Goal: Task Accomplishment & Management: Use online tool/utility

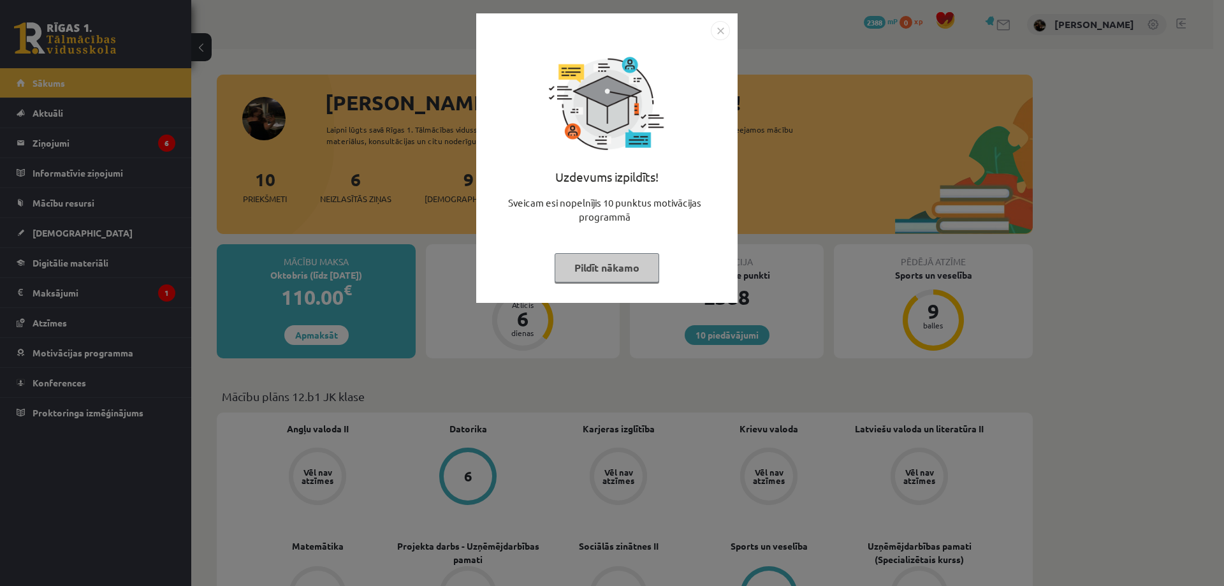
click at [714, 27] on img "Close" at bounding box center [720, 30] width 19 height 19
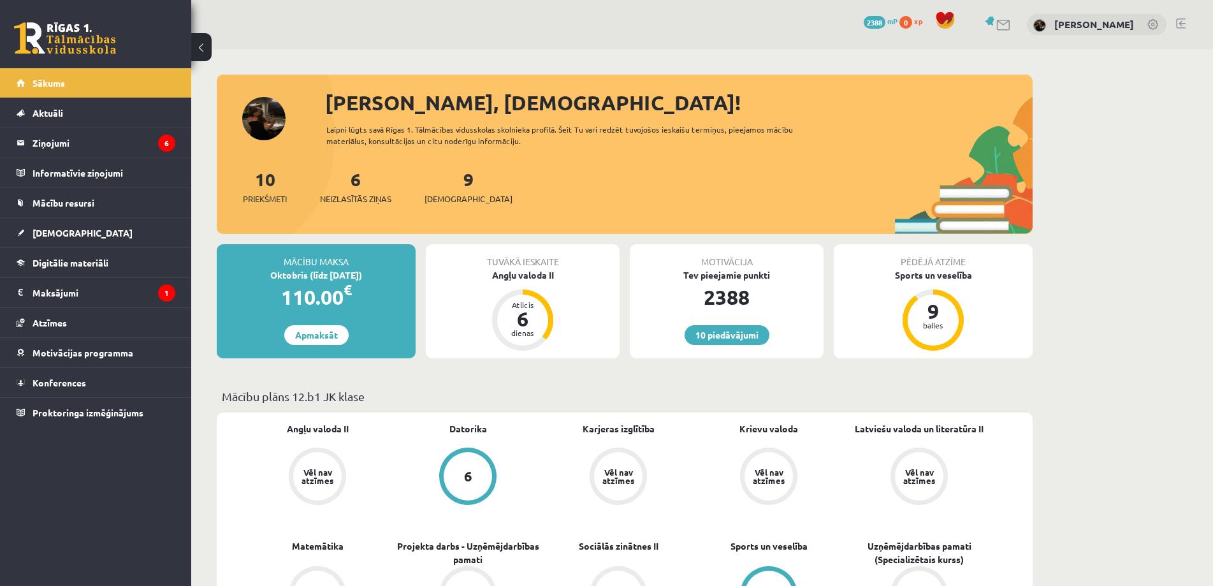
click at [343, 191] on div "6 Neizlasītās ziņas" at bounding box center [355, 186] width 71 height 40
click at [355, 180] on link "6 Neizlasītās ziņas" at bounding box center [355, 187] width 71 height 38
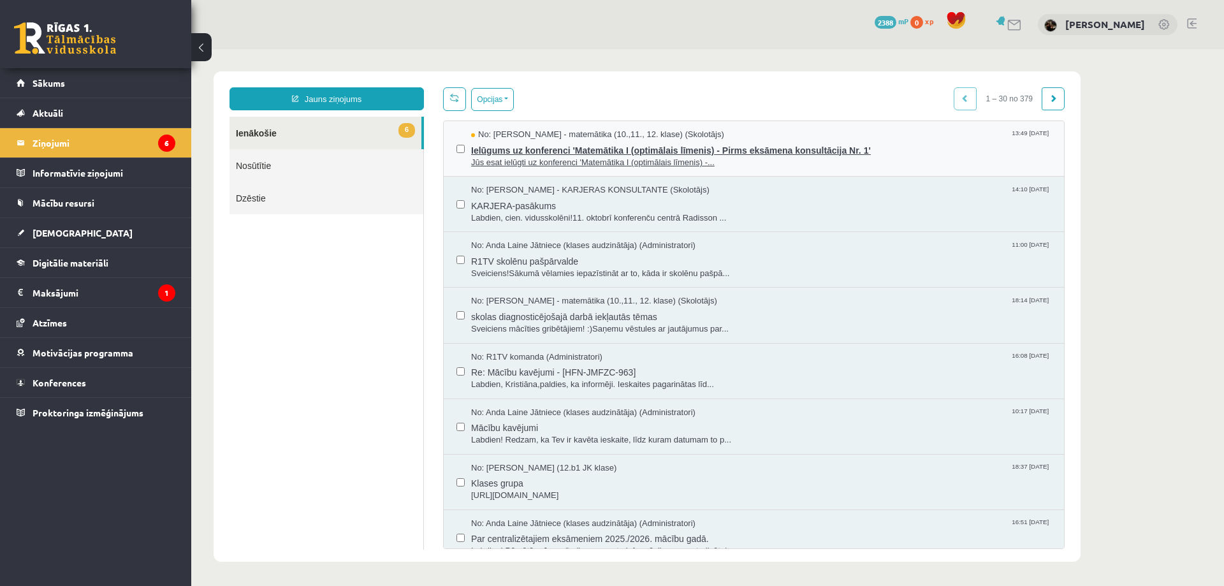
click at [547, 157] on span "Jūs esat ielūgti uz konferenci 'Matemātika I (optimālais līmenis) -..." at bounding box center [761, 163] width 580 height 12
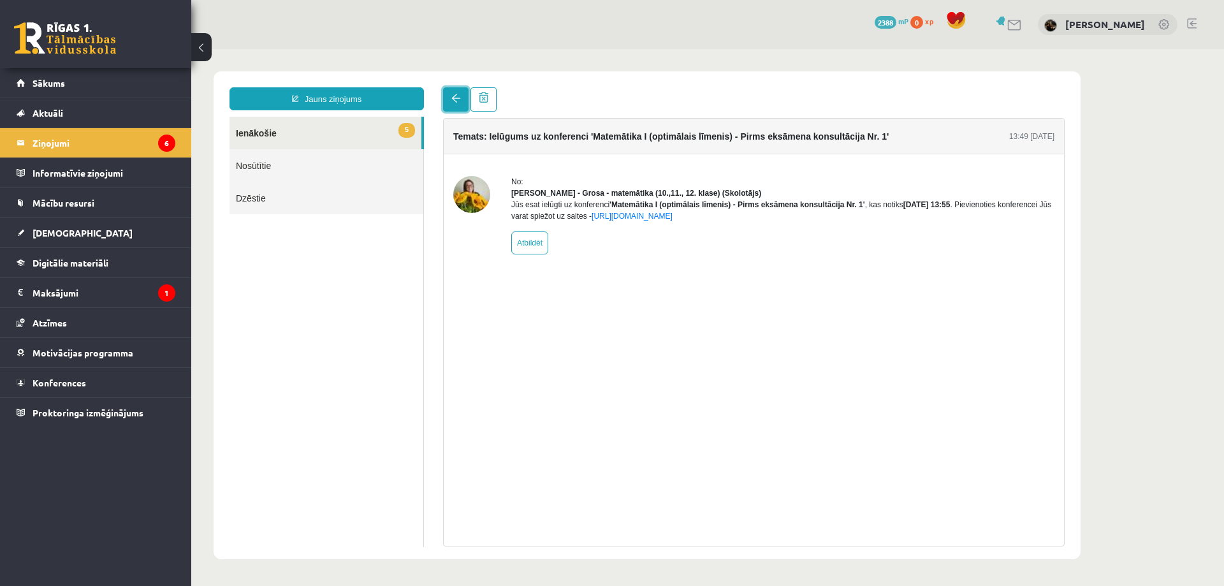
click at [464, 101] on link at bounding box center [456, 99] width 26 height 24
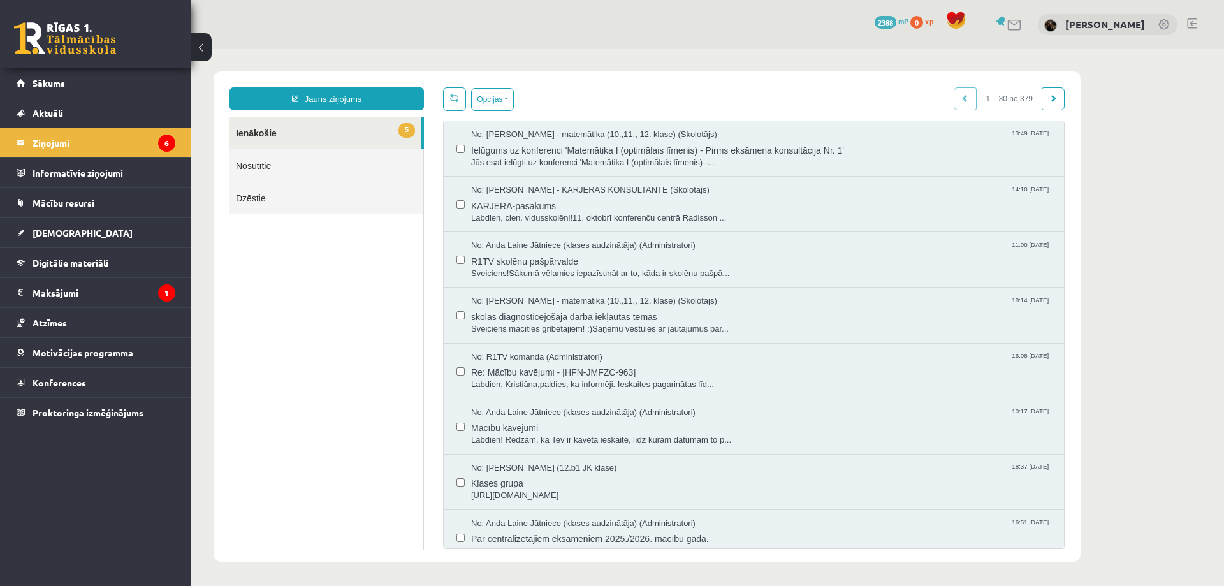
click at [54, 43] on link at bounding box center [65, 38] width 102 height 32
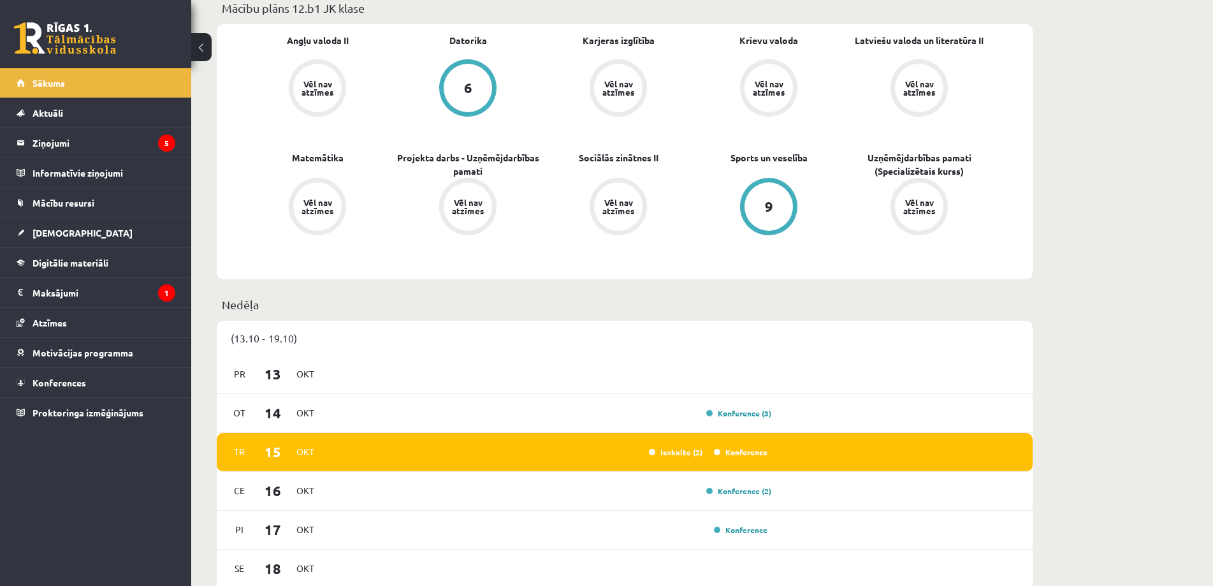
scroll to position [407, 0]
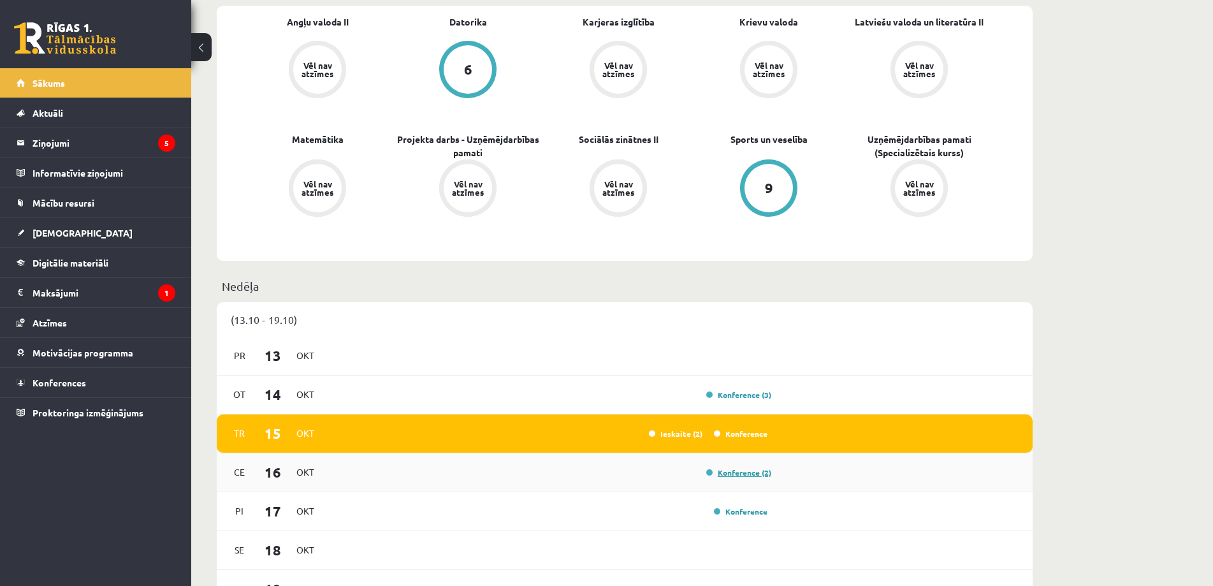
click at [764, 475] on link "Konference (2)" at bounding box center [738, 472] width 65 height 10
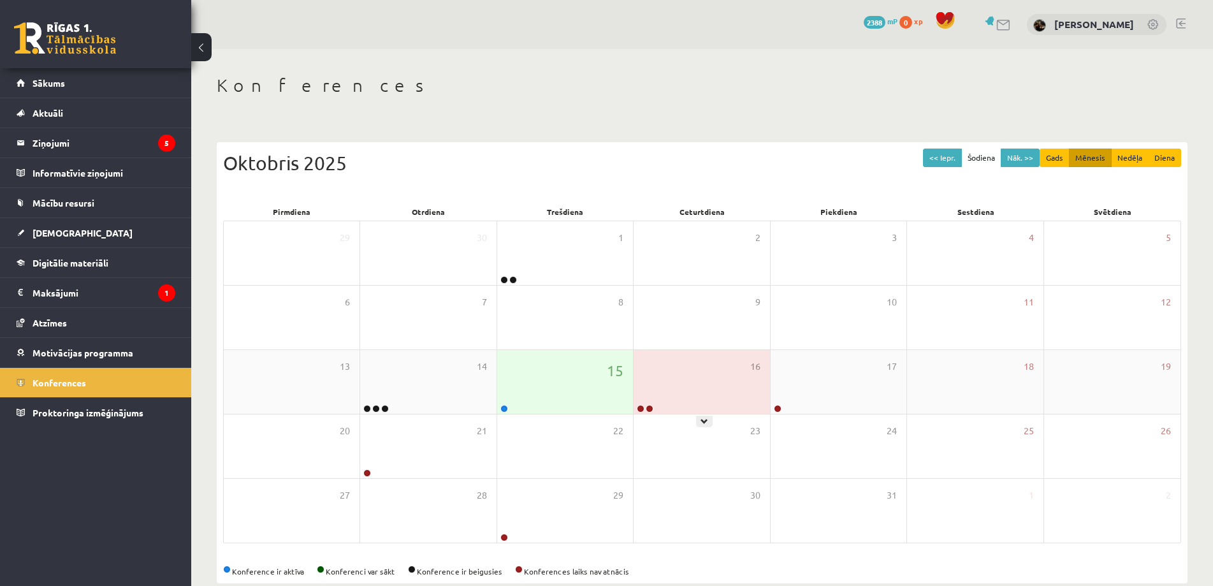
click at [650, 409] on link at bounding box center [650, 409] width 8 height 8
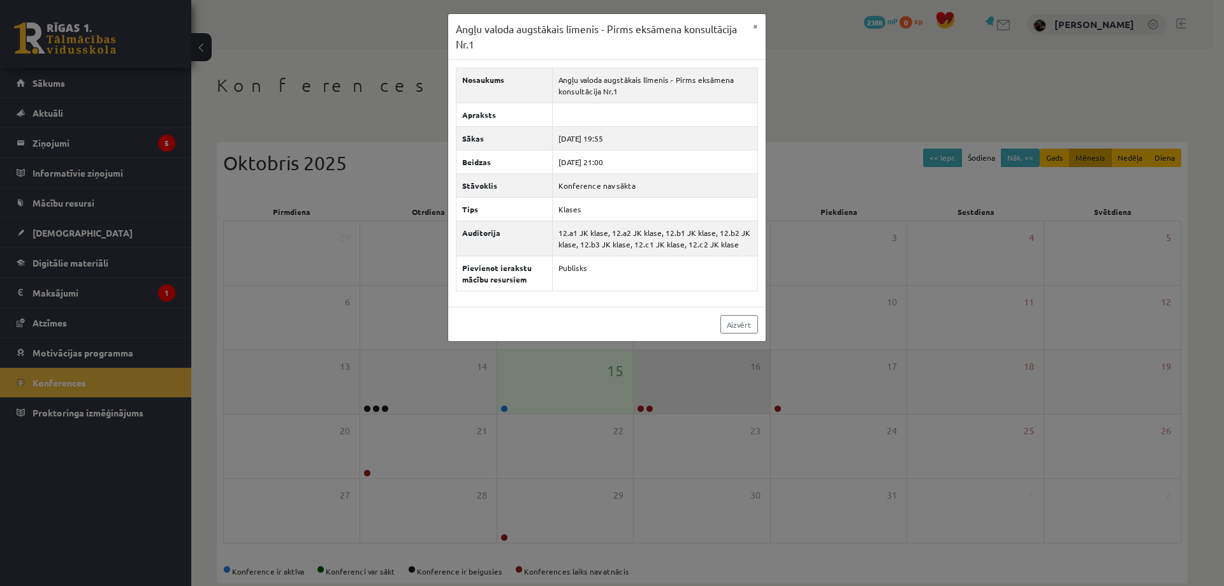
click at [650, 409] on div "Angļu valoda augstākais līmenis - Pirms eksāmena konsultācija Nr.1 × Nosaukums …" at bounding box center [612, 293] width 1224 height 586
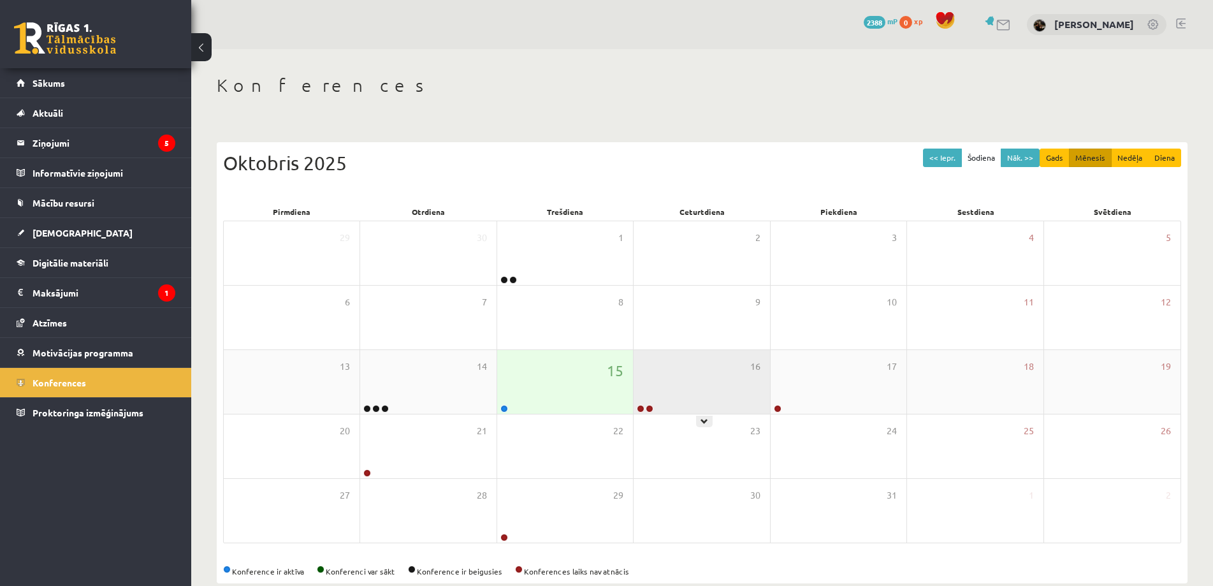
click at [701, 410] on div "16" at bounding box center [702, 382] width 136 height 64
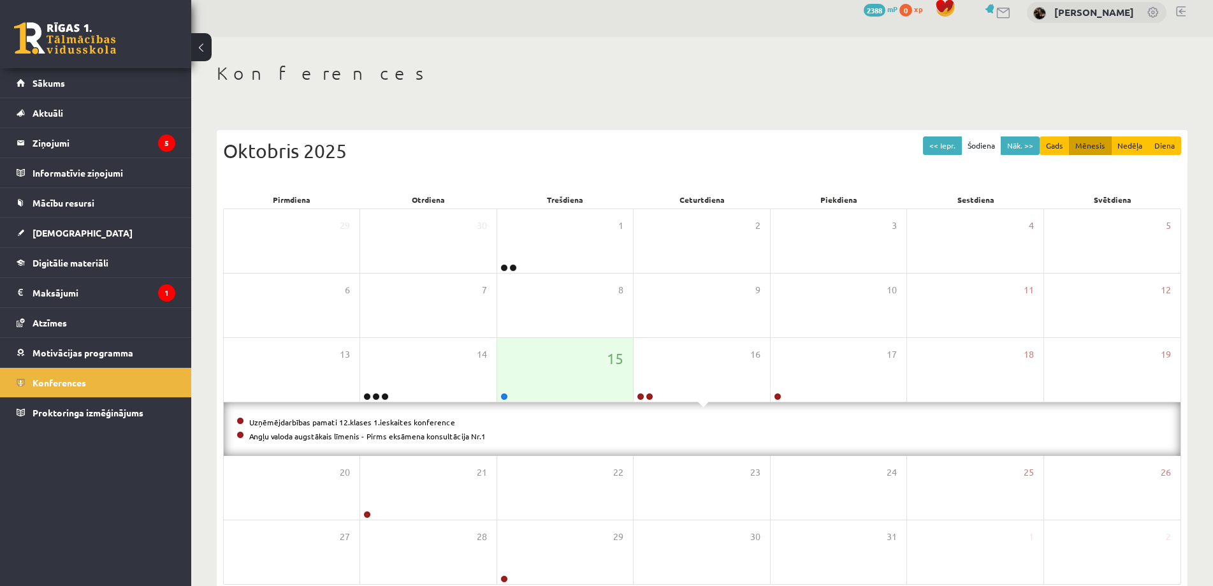
scroll to position [77, 0]
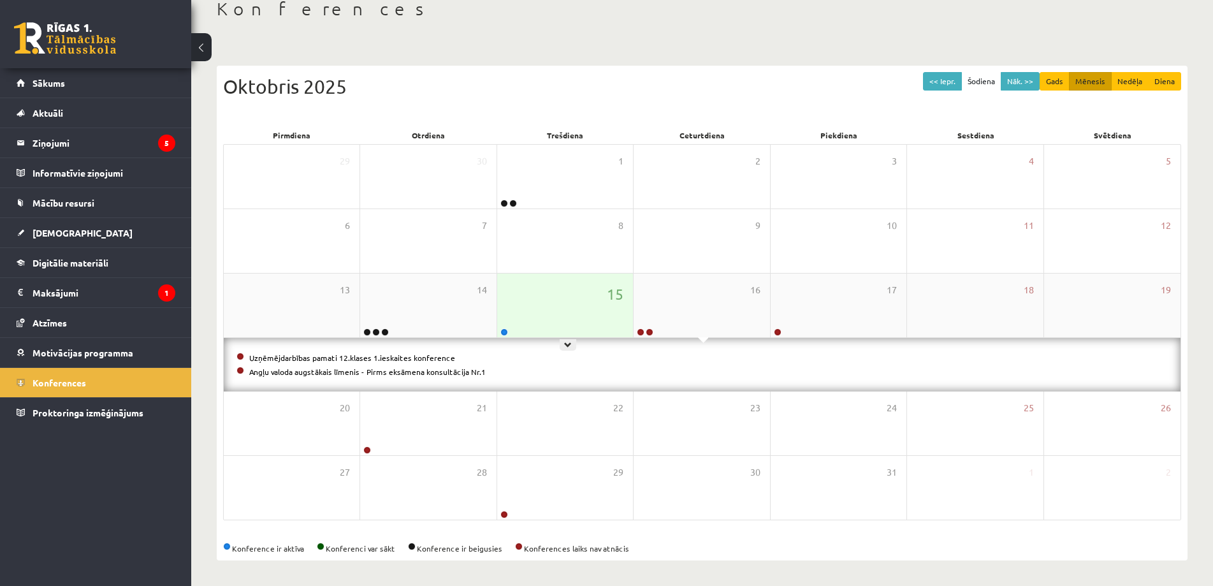
click at [499, 330] on div at bounding box center [503, 332] width 12 height 9
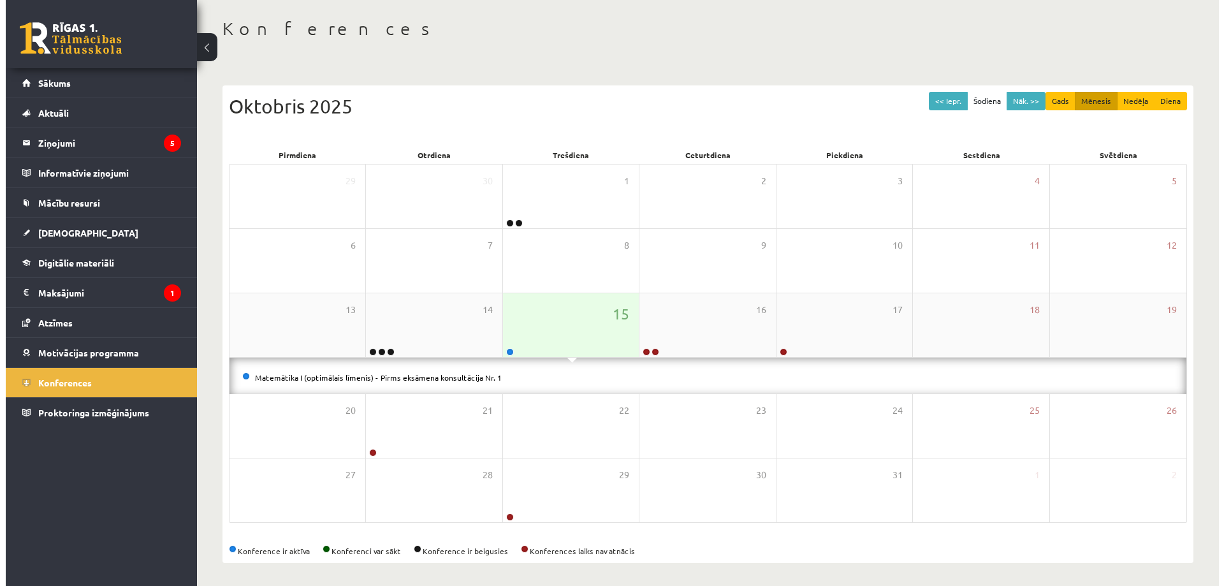
scroll to position [63, 0]
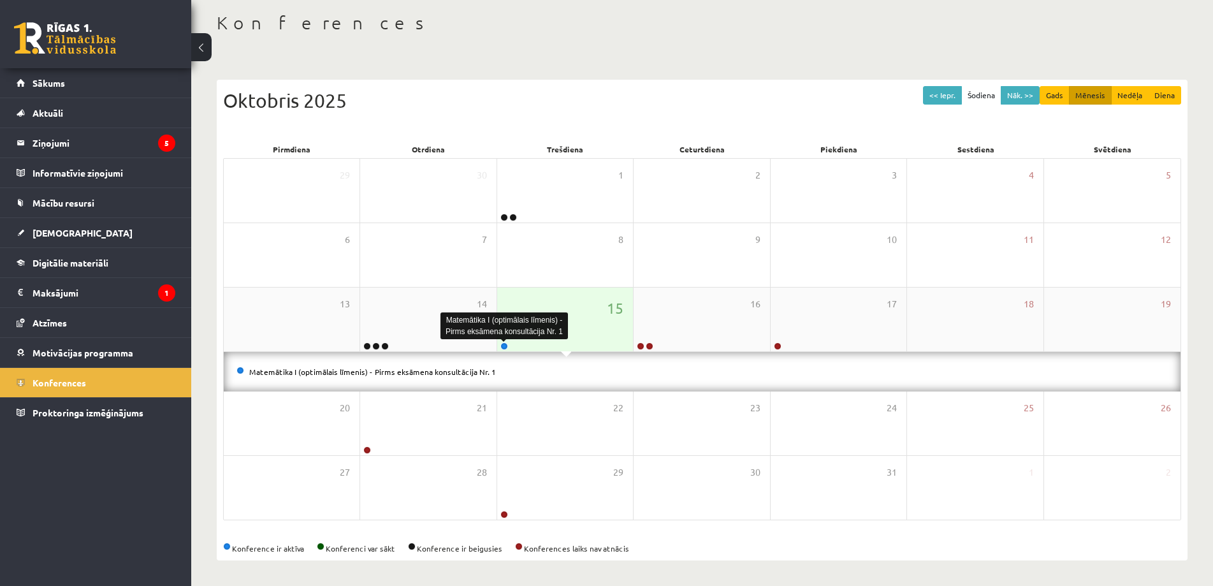
click at [504, 344] on link at bounding box center [505, 346] width 8 height 8
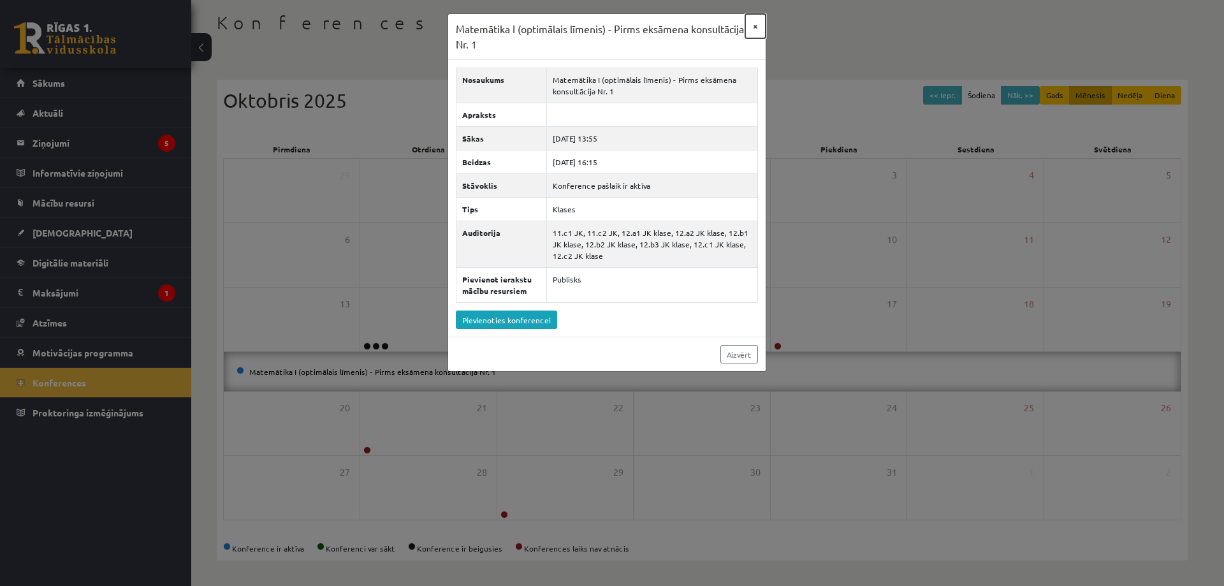
click at [756, 28] on button "×" at bounding box center [755, 26] width 20 height 24
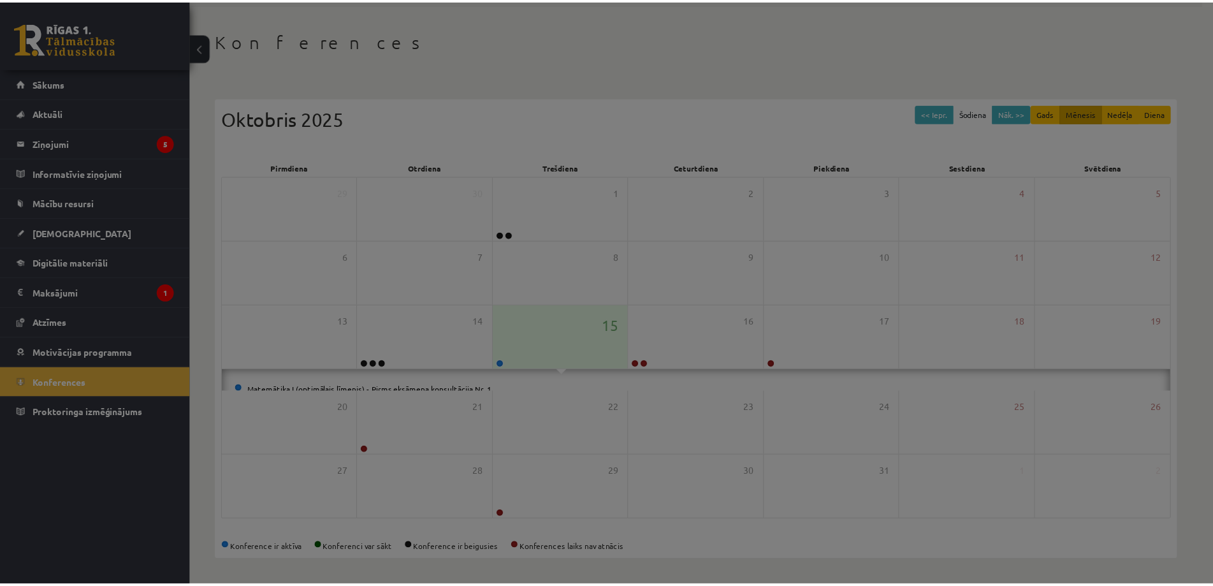
scroll to position [24, 0]
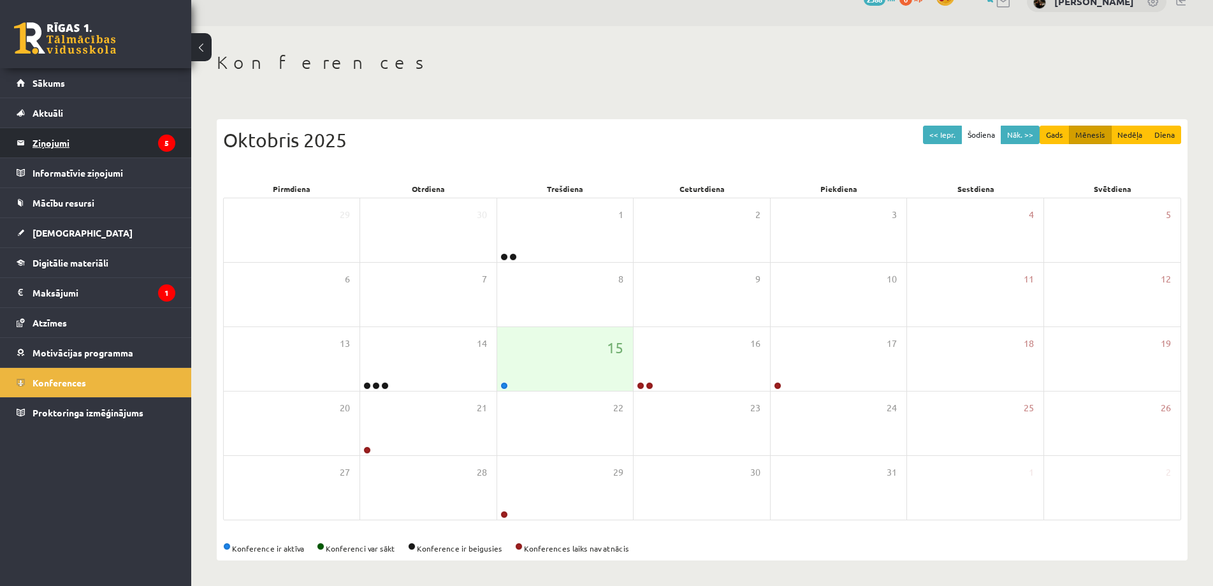
click at [159, 139] on icon "5" at bounding box center [166, 143] width 17 height 17
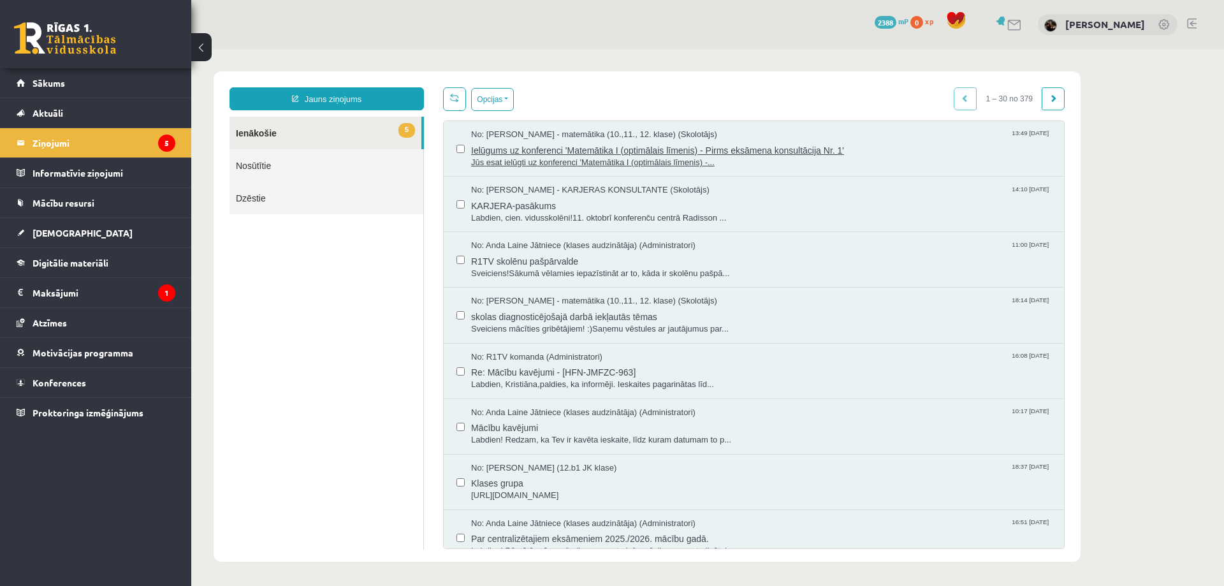
click at [493, 145] on span "Ielūgums uz konferenci 'Matemātika I (optimālais līmenis) - Pirms eksāmena kons…" at bounding box center [761, 149] width 580 height 16
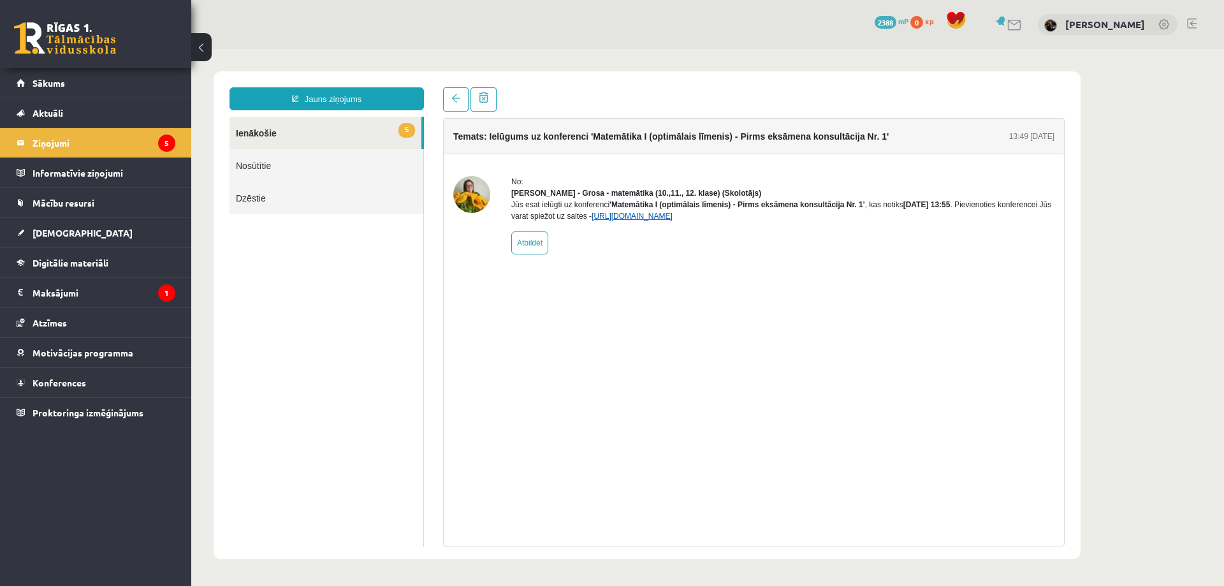
click at [625, 221] on link "[URL][DOMAIN_NAME]" at bounding box center [632, 216] width 81 height 9
